Goal: Information Seeking & Learning: Learn about a topic

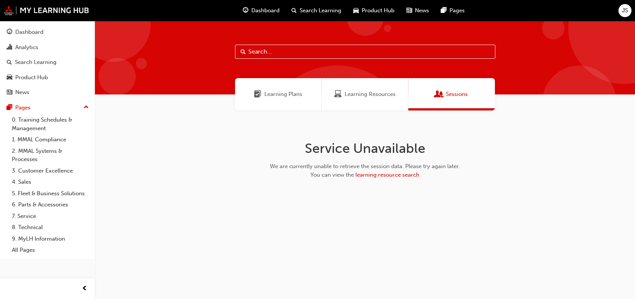
click at [266, 12] on span "Dashboard" at bounding box center [266, 10] width 28 height 9
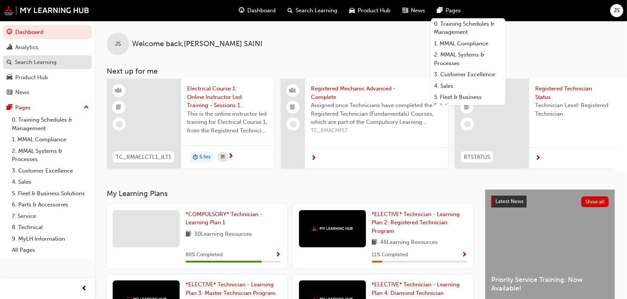
click at [28, 61] on div "Search Learning" at bounding box center [36, 62] width 42 height 9
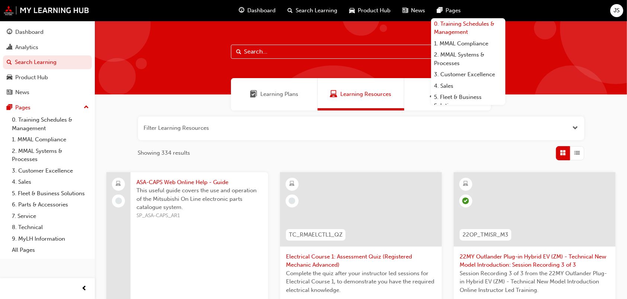
click at [452, 26] on link "0. Training Schedules & Management" at bounding box center [468, 28] width 74 height 20
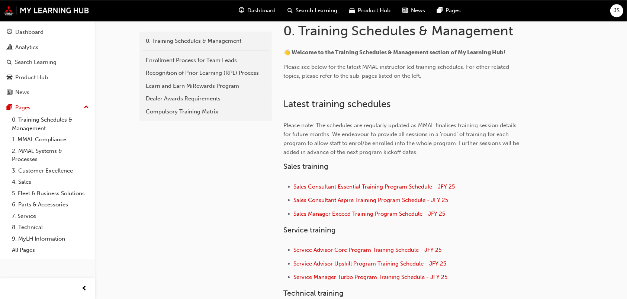
scroll to position [88, 0]
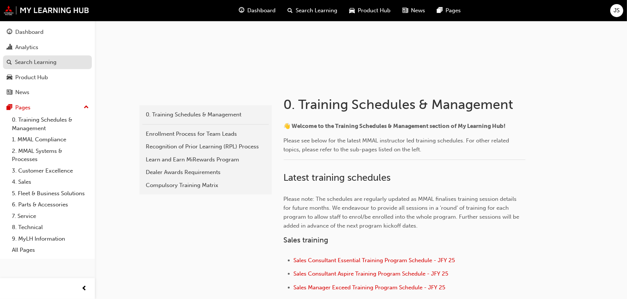
click at [33, 61] on div "Search Learning" at bounding box center [36, 62] width 42 height 9
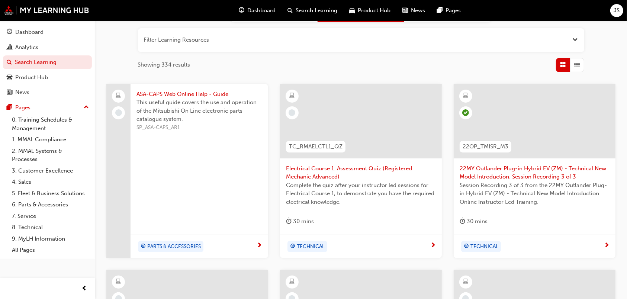
click at [291, 6] on div "Search Learning" at bounding box center [313, 10] width 62 height 15
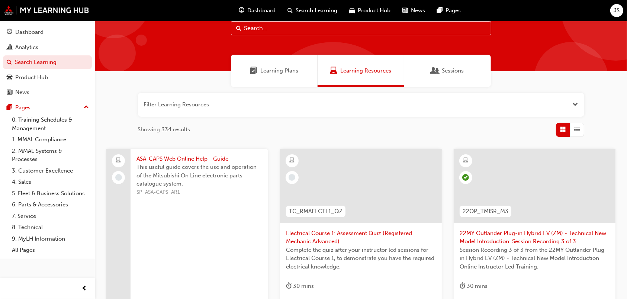
scroll to position [23, 0]
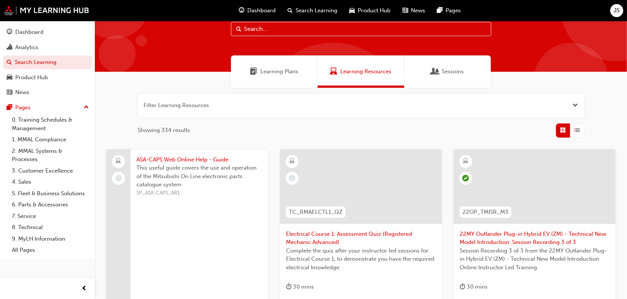
click at [454, 76] on div "Sessions" at bounding box center [447, 71] width 87 height 32
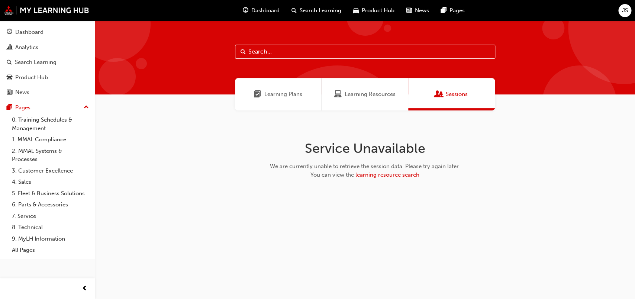
click at [377, 175] on span "learning resource search" at bounding box center [388, 175] width 64 height 7
click at [254, 102] on div "Learning Plans" at bounding box center [278, 94] width 87 height 32
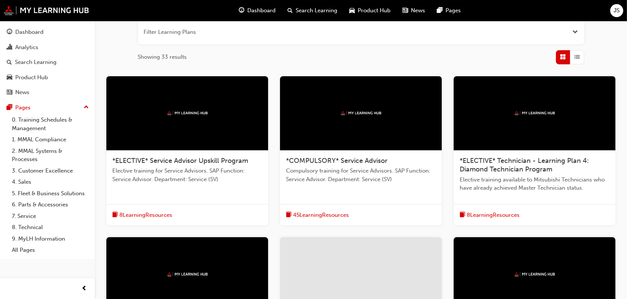
scroll to position [98, 0]
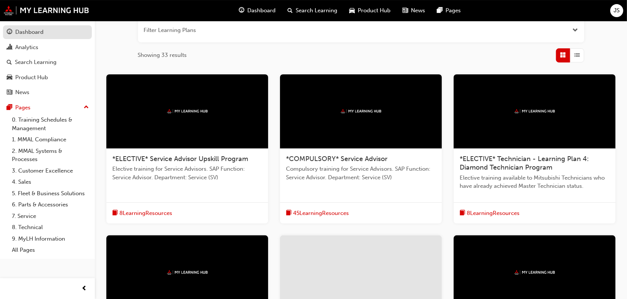
click at [33, 36] on div "Dashboard" at bounding box center [29, 32] width 28 height 9
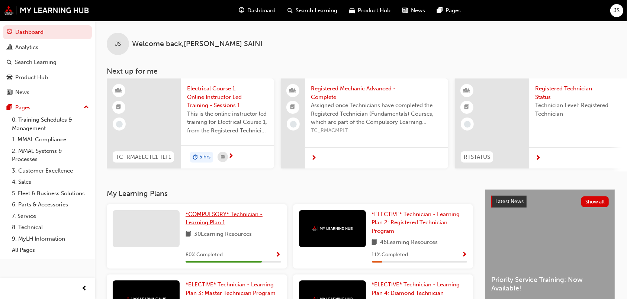
click at [210, 226] on span "*COMPULSORY* Technician - Learning Plan 1" at bounding box center [224, 218] width 77 height 15
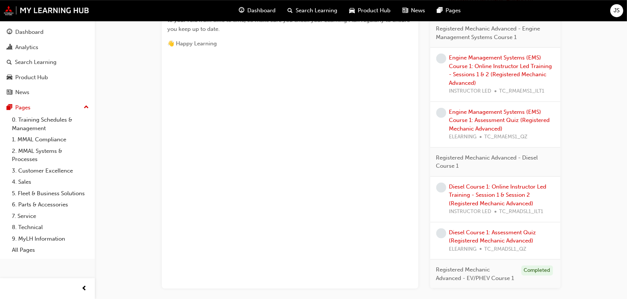
scroll to position [407, 0]
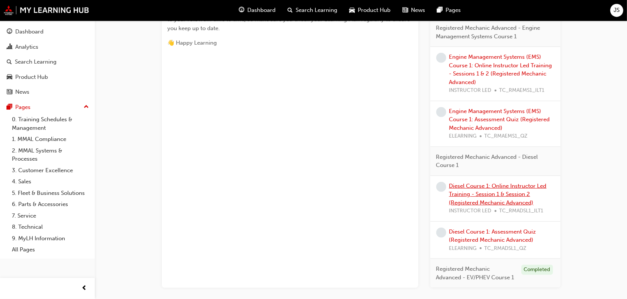
click at [508, 189] on link "Diesel Course 1: Online Instructor Led Training - Session 1 & Session 2 (Regist…" at bounding box center [497, 194] width 97 height 23
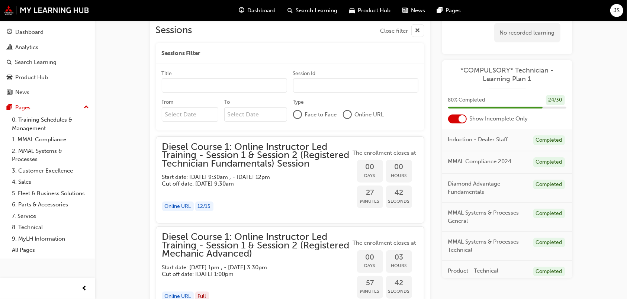
scroll to position [542, 0]
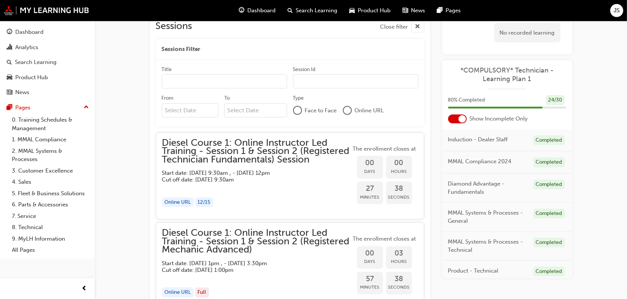
click at [180, 206] on div "Online URL" at bounding box center [178, 203] width 32 height 10
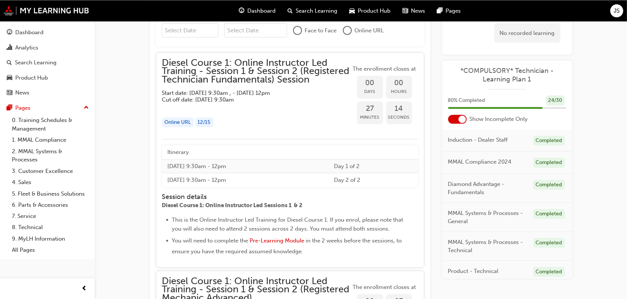
scroll to position [618, 0]
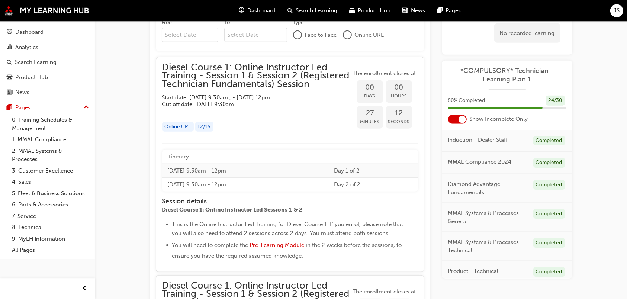
click at [186, 127] on div "Online URL" at bounding box center [178, 127] width 32 height 10
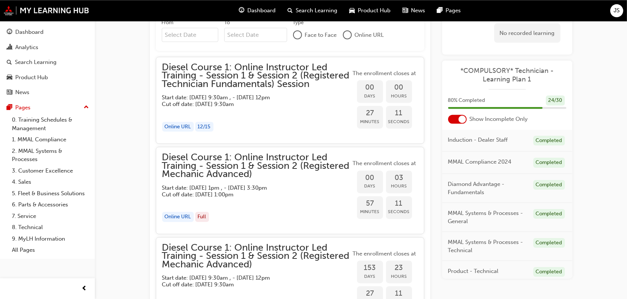
click at [186, 127] on div "Online URL" at bounding box center [178, 127] width 32 height 10
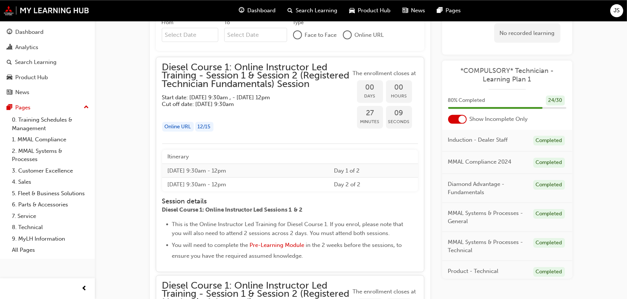
click at [240, 76] on span "Diesel Course 1: Online Instructor Led Training - Session 1 & Session 2 (Regist…" at bounding box center [256, 75] width 189 height 25
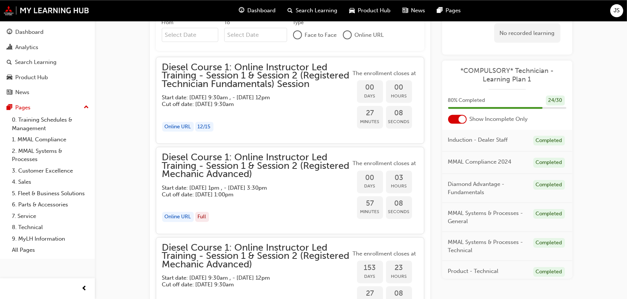
click at [240, 76] on span "Diesel Course 1: Online Instructor Led Training - Session 1 & Session 2 (Regist…" at bounding box center [256, 75] width 189 height 25
click at [375, 121] on span "Minutes" at bounding box center [370, 121] width 26 height 9
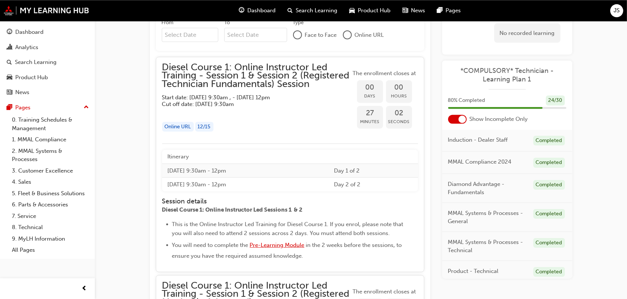
click at [271, 248] on span "Pre-Learning Module" at bounding box center [277, 244] width 55 height 7
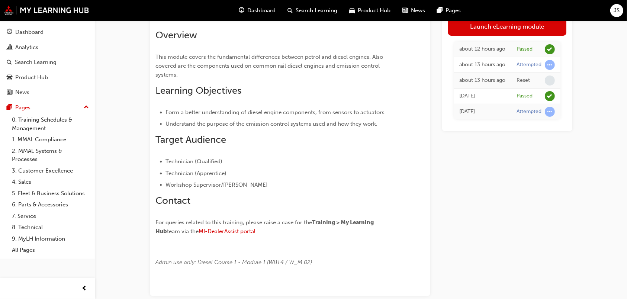
scroll to position [142, 0]
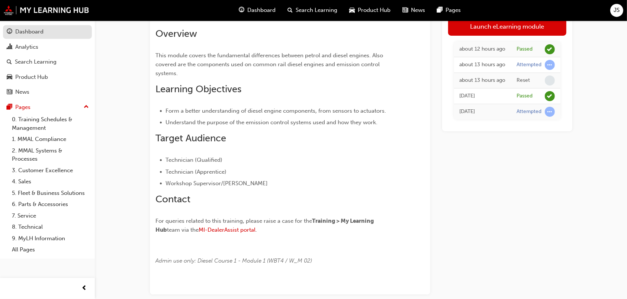
click at [50, 35] on div "Dashboard" at bounding box center [47, 32] width 81 height 9
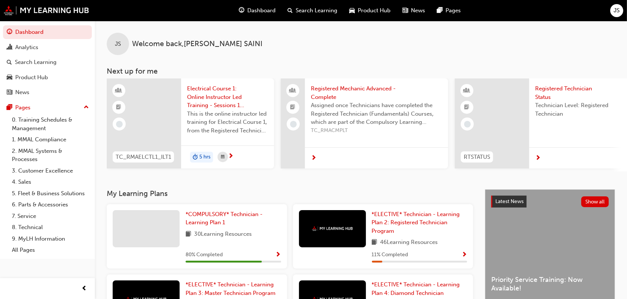
click at [305, 6] on div "Search Learning" at bounding box center [313, 10] width 62 height 15
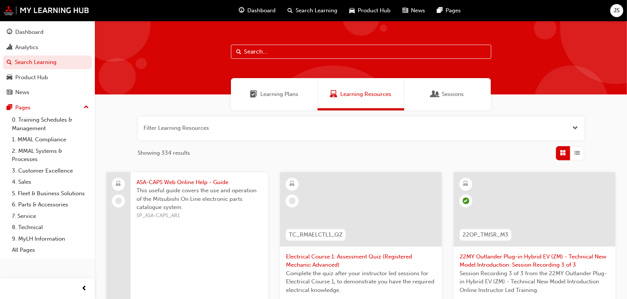
click at [443, 102] on div "Sessions" at bounding box center [447, 94] width 87 height 32
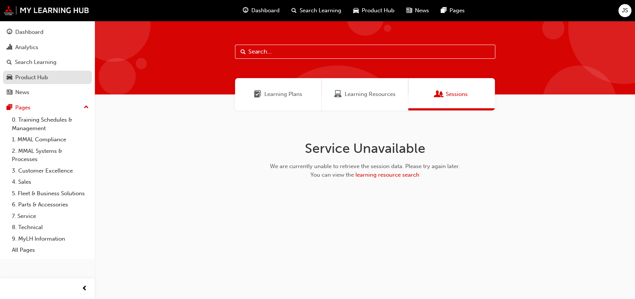
click at [54, 77] on div "Product Hub" at bounding box center [47, 77] width 81 height 9
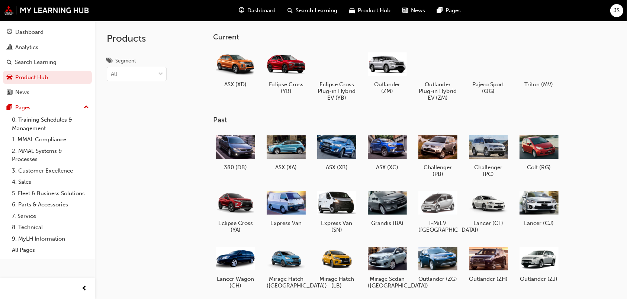
click at [308, 12] on span "Search Learning" at bounding box center [317, 10] width 42 height 9
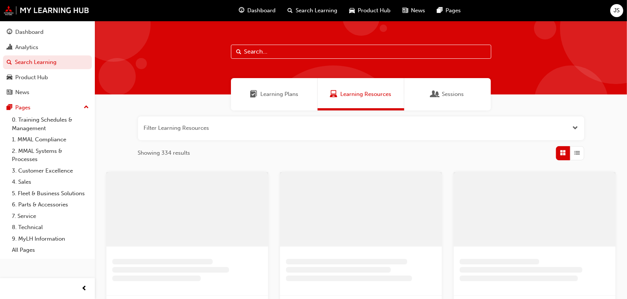
click at [431, 95] on div "Sessions" at bounding box center [447, 94] width 87 height 32
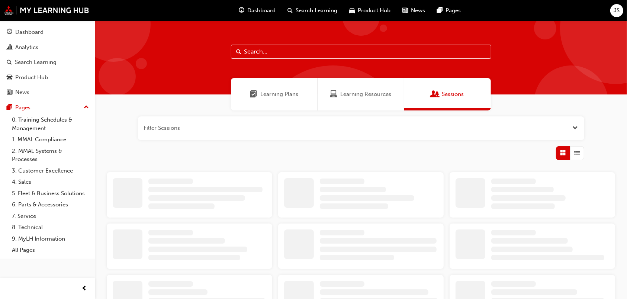
click at [431, 95] on div "Sessions" at bounding box center [447, 94] width 87 height 32
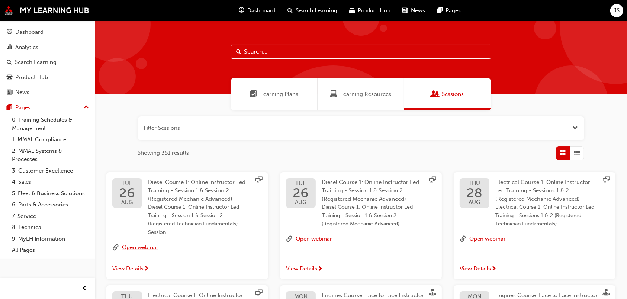
click at [149, 247] on button "Open webinar" at bounding box center [140, 248] width 36 height 10
